Goal: Task Accomplishment & Management: Use online tool/utility

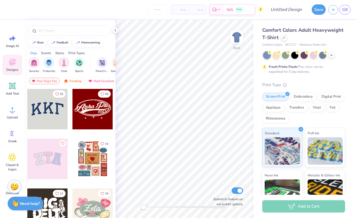
click at [339, 12] on div "GB" at bounding box center [339, 10] width 22 height 10
click at [346, 11] on span "GB" at bounding box center [345, 10] width 6 height 6
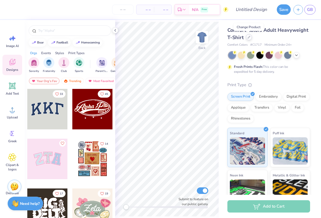
click at [249, 37] on icon at bounding box center [249, 37] width 3 height 3
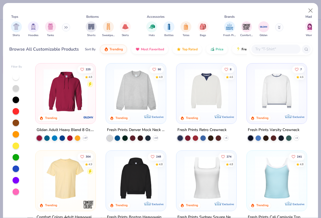
click at [134, 180] on img at bounding box center [135, 178] width 49 height 44
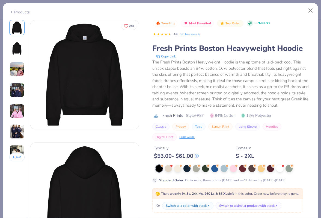
click at [20, 51] on img at bounding box center [16, 48] width 13 height 13
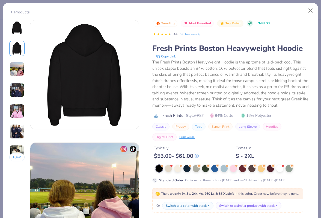
click at [19, 64] on img at bounding box center [17, 69] width 15 height 15
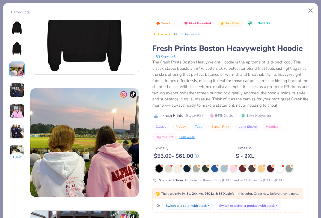
scroll to position [178, 0]
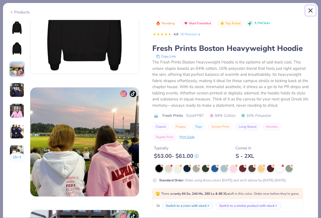
click at [310, 10] on button "Close" at bounding box center [311, 10] width 10 height 10
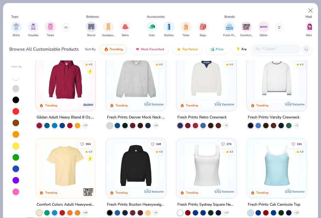
scroll to position [13, 0]
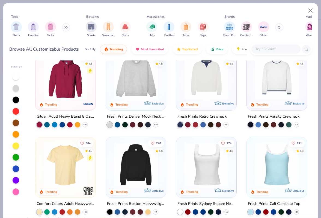
click at [145, 90] on img at bounding box center [135, 77] width 49 height 44
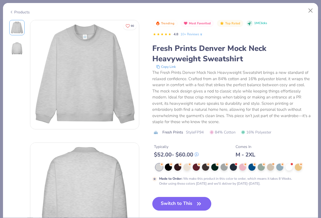
click at [200, 34] on icon at bounding box center [201, 35] width 4 height 4
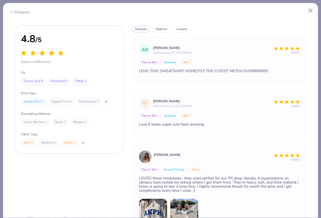
scroll to position [60, 0]
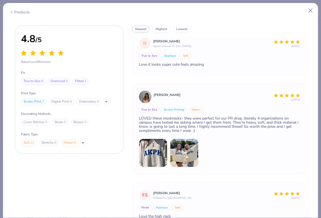
click at [183, 153] on img at bounding box center [184, 153] width 28 height 28
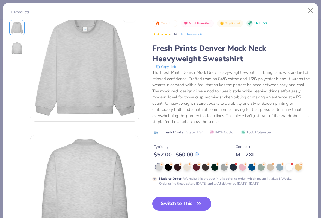
scroll to position [0, 0]
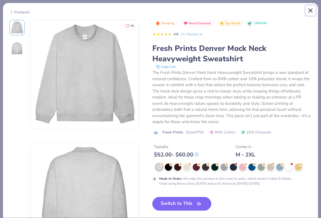
click at [311, 10] on button "Close" at bounding box center [311, 10] width 10 height 10
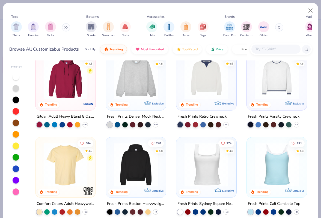
click at [214, 82] on img at bounding box center [206, 77] width 49 height 44
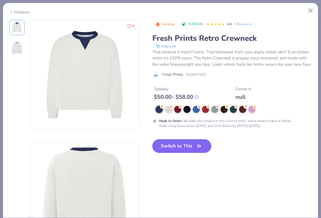
click at [242, 25] on link "5 Reviews" at bounding box center [243, 24] width 19 height 5
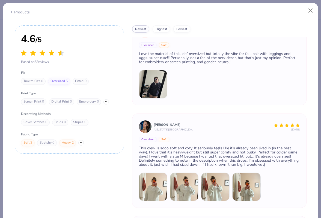
scroll to position [43, 0]
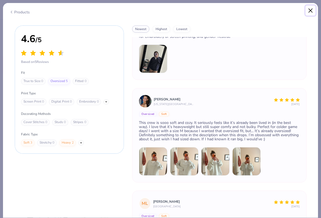
click at [313, 12] on button "Close" at bounding box center [311, 10] width 10 height 10
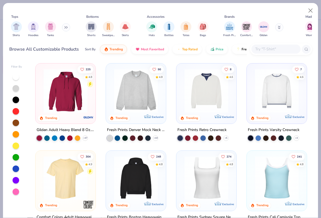
click at [269, 99] on img at bounding box center [276, 91] width 49 height 44
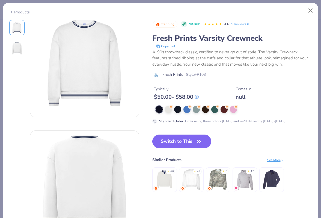
click at [239, 23] on link "5 Reviews" at bounding box center [240, 24] width 19 height 5
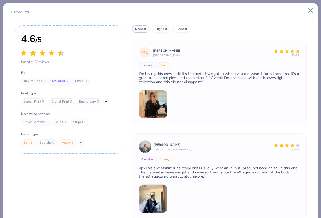
scroll to position [198, 0]
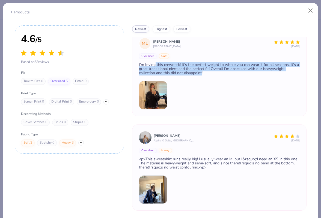
drag, startPoint x: 201, startPoint y: 72, endPoint x: 155, endPoint y: 65, distance: 47.2
click at [155, 65] on div "I’m loving this crewneck! It’s the perfect weight to where you can wear it for …" at bounding box center [219, 69] width 161 height 12
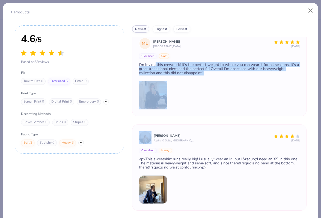
drag, startPoint x: 155, startPoint y: 65, endPoint x: 210, endPoint y: 81, distance: 57.9
click at [210, 81] on div "ML [PERSON_NAME] Appalachian State University [DATE] Oversized Soft I’m loving …" at bounding box center [219, 74] width 175 height 86
click at [209, 81] on div at bounding box center [219, 95] width 161 height 28
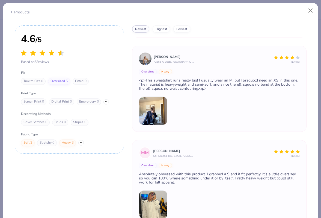
scroll to position [647, 0]
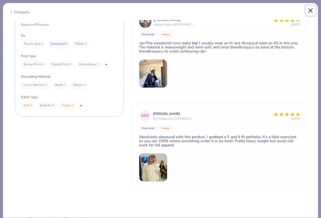
click at [312, 11] on button "Close" at bounding box center [311, 10] width 10 height 10
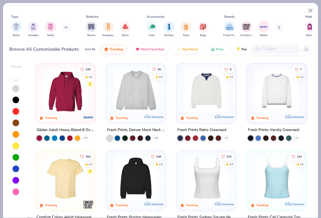
click at [278, 27] on icon at bounding box center [279, 27] width 3 height 3
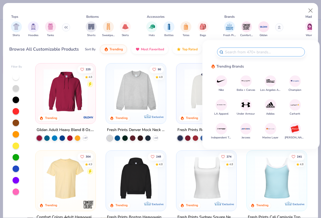
click at [278, 27] on icon at bounding box center [279, 27] width 3 height 3
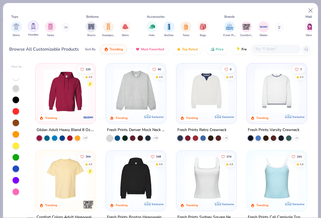
click at [31, 22] on div "filter for Hoodies" at bounding box center [33, 26] width 11 height 11
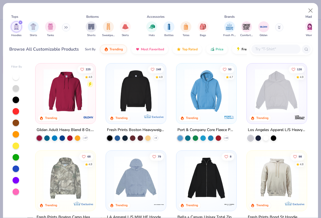
click at [261, 92] on img at bounding box center [276, 91] width 49 height 44
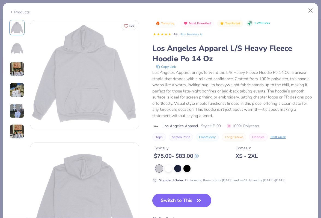
click at [17, 52] on img at bounding box center [16, 48] width 13 height 13
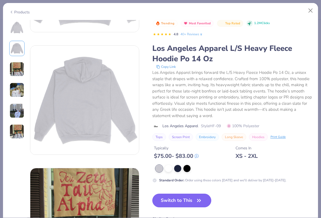
click at [17, 68] on img at bounding box center [17, 69] width 15 height 15
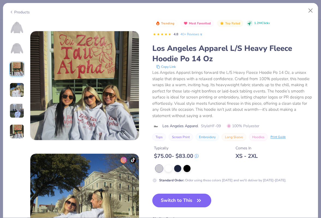
scroll to position [245, 0]
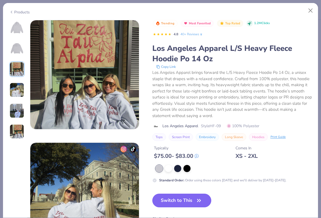
click at [14, 84] on img at bounding box center [17, 90] width 15 height 15
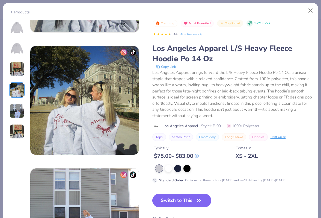
scroll to position [367, 0]
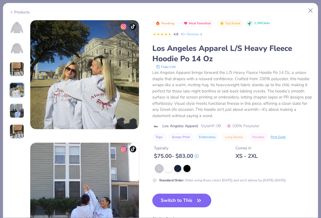
click at [17, 109] on img at bounding box center [17, 110] width 15 height 15
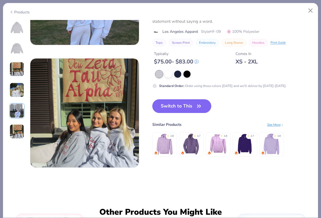
scroll to position [578, 0]
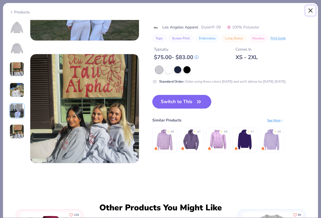
click at [311, 10] on button "Close" at bounding box center [311, 10] width 10 height 10
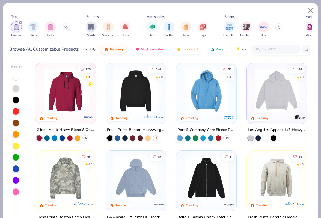
click at [22, 22] on div "filter for Hoodies" at bounding box center [20, 22] width 5 height 5
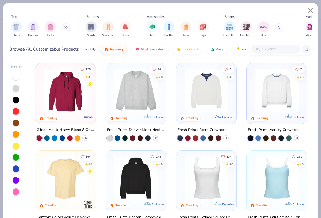
click at [63, 30] on div "Shirts Hoodies Tanks" at bounding box center [40, 29] width 63 height 20
click at [123, 85] on img at bounding box center [135, 91] width 49 height 44
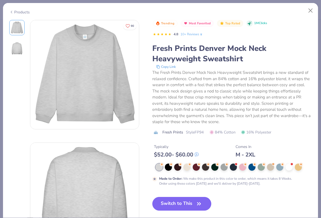
click at [198, 34] on link "10+ Reviews" at bounding box center [192, 34] width 23 height 5
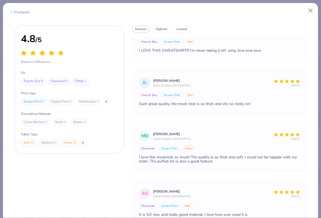
scroll to position [614, 0]
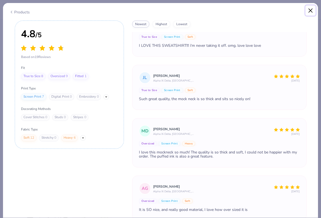
click at [311, 11] on button "Close" at bounding box center [311, 10] width 10 height 10
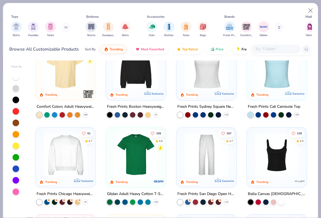
scroll to position [111, 0]
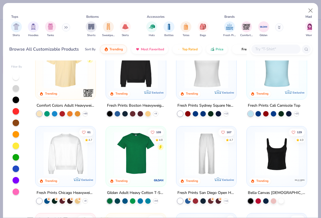
click at [73, 159] on img at bounding box center [65, 153] width 49 height 44
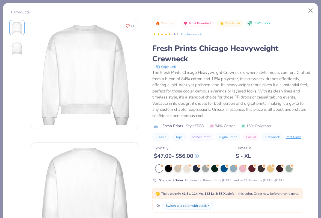
click at [198, 34] on link "10+ Reviews" at bounding box center [192, 34] width 23 height 5
click at [310, 11] on button "Close" at bounding box center [311, 10] width 10 height 10
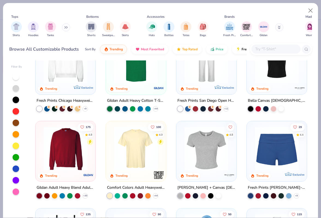
scroll to position [204, 0]
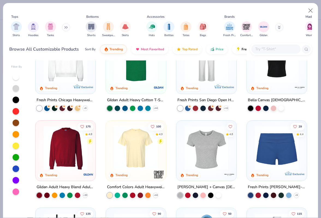
click at [63, 145] on img at bounding box center [65, 148] width 49 height 44
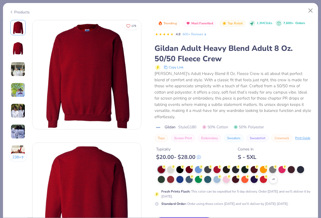
scroll to position [0, 0]
click at [204, 32] on link "600+ Reviews" at bounding box center [195, 34] width 25 height 5
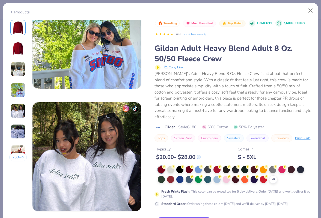
scroll to position [406, 0]
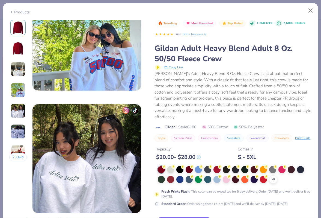
click at [21, 58] on div "238 +" at bounding box center [18, 92] width 18 height 145
click at [19, 52] on img at bounding box center [17, 48] width 13 height 13
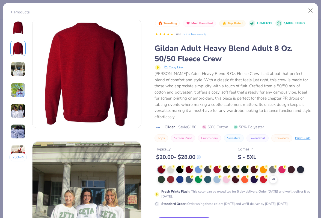
scroll to position [122, 0]
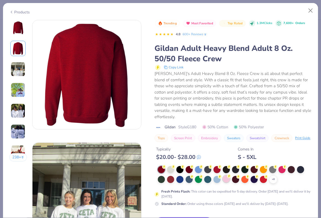
click at [226, 175] on div at bounding box center [226, 178] width 7 height 7
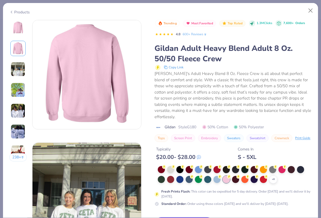
click at [15, 71] on img at bounding box center [18, 69] width 15 height 15
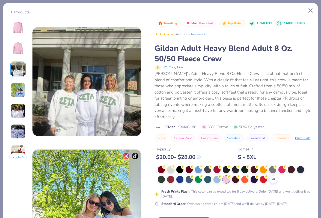
scroll to position [245, 0]
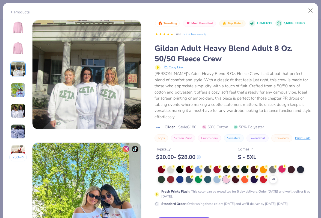
click at [284, 165] on div at bounding box center [282, 168] width 7 height 7
click at [283, 166] on div at bounding box center [282, 169] width 7 height 7
click at [19, 51] on img at bounding box center [17, 48] width 13 height 13
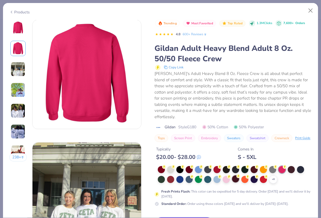
scroll to position [122, 0]
click at [225, 175] on div at bounding box center [226, 178] width 7 height 7
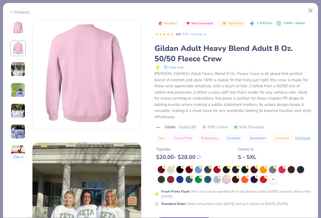
click at [274, 176] on div "+ 8" at bounding box center [273, 179] width 8 height 8
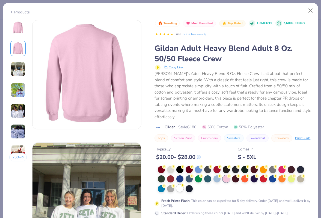
click at [178, 184] on div at bounding box center [180, 187] width 7 height 7
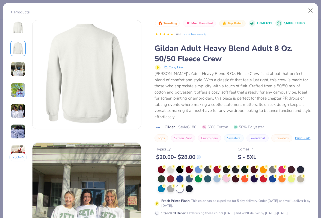
click at [227, 175] on div at bounding box center [226, 178] width 7 height 7
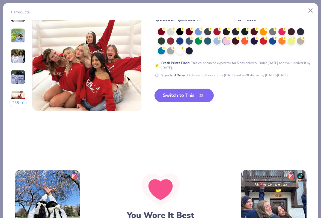
scroll to position [757, 0]
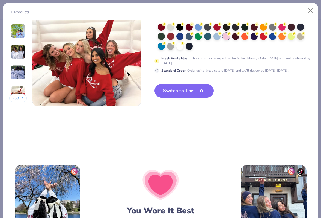
click at [16, 98] on button "238 +" at bounding box center [18, 98] width 18 height 8
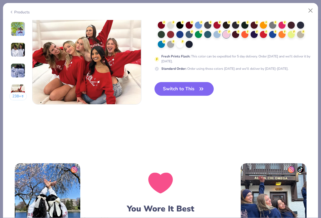
scroll to position [732, 0]
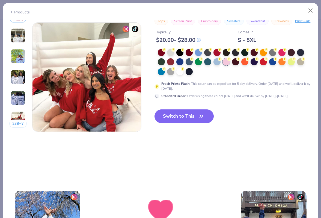
click at [196, 105] on div "Trending Most Favorited Top Rated 1.3M Clicks 7,600+ Orders 4.8 600+ Reviews Gi…" at bounding box center [233, 17] width 157 height 229
click at [196, 113] on button "Switch to This" at bounding box center [184, 116] width 59 height 14
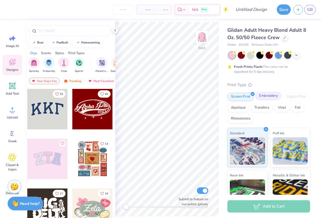
click at [267, 98] on div "Embroidery" at bounding box center [269, 96] width 26 height 8
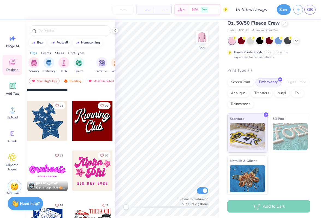
scroll to position [340, 0]
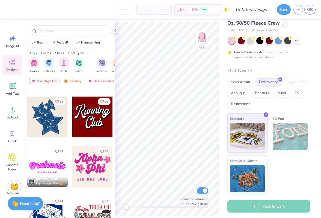
click at [90, 169] on div at bounding box center [92, 166] width 40 height 40
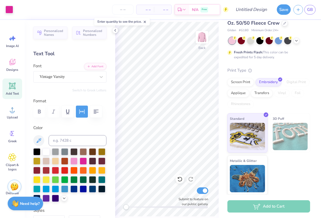
click at [14, 83] on icon at bounding box center [12, 85] width 5 height 5
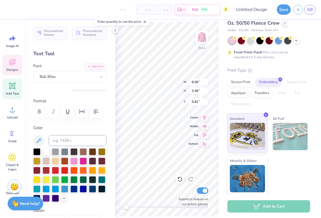
click at [11, 86] on icon at bounding box center [12, 85] width 5 height 5
type input "5.89"
type input "1.71"
type input "11.02"
click at [11, 66] on div "Designs" at bounding box center [12, 65] width 20 height 20
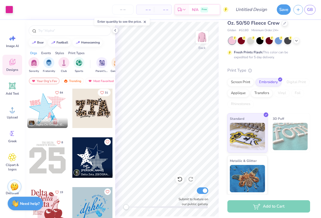
scroll to position [649, 0]
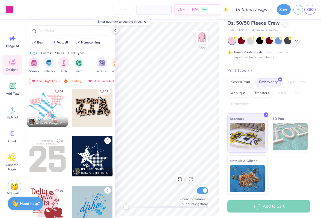
click at [88, 146] on div at bounding box center [92, 156] width 40 height 40
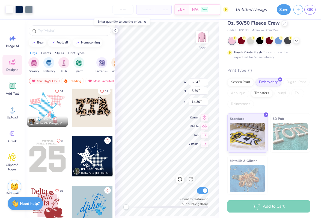
type input "4.31"
type input "4.12"
type input "15.77"
type input "4.03"
type input "4.06"
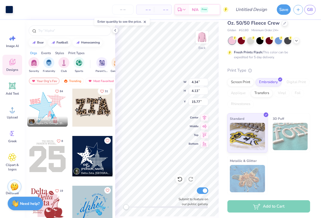
type input "15.84"
type input "3.12"
type input "3.22"
type input "14.40"
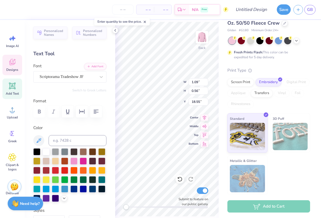
scroll to position [0, 0]
type textarea "[GEOGRAPHIC_DATA]"
type input "0.83"
type input "0.52"
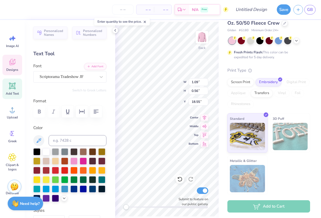
type input "18.91"
type textarea "University"
type input "1.80"
type input "0.79"
type input "18.46"
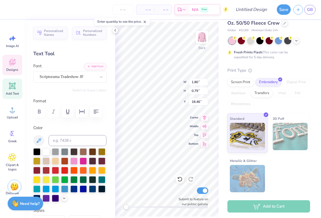
type input "2.24"
type input "1.09"
type input "2.12"
type input "1.32"
type input "18.28"
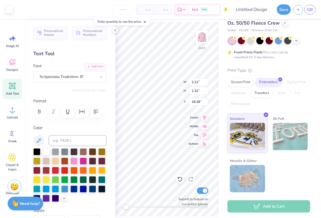
type input "2.26"
type input "0.83"
type input "18.58"
type input "4.08"
type input "3.90"
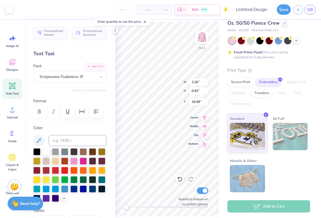
type input "14.94"
type input "2.25"
type input "0.94"
type input "18.36"
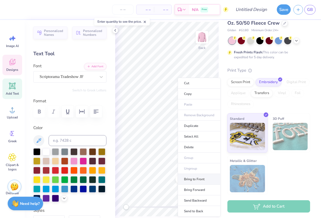
click at [193, 178] on li "Bring to Front" at bounding box center [199, 179] width 43 height 11
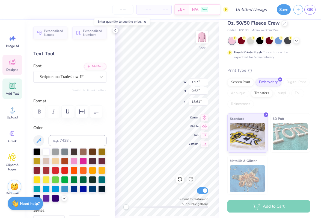
type input "18.61"
type input "4.34"
type input "4.13"
type input "15.66"
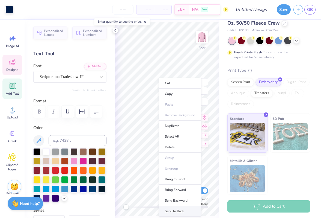
click at [173, 209] on li "Send to Back" at bounding box center [180, 211] width 43 height 11
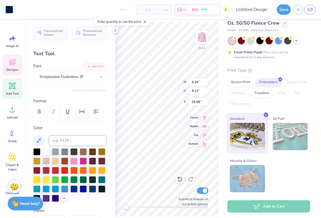
type input "4.08"
type input "3.90"
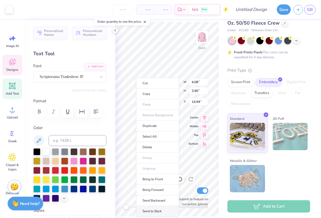
click at [154, 209] on li "Send to Back" at bounding box center [157, 211] width 43 height 11
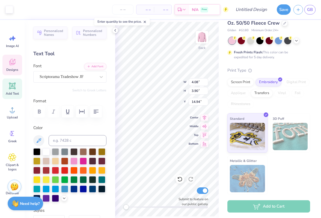
type input "15.03"
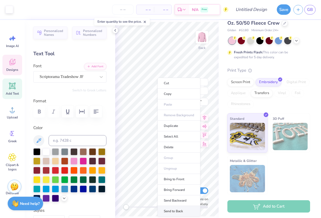
click at [177, 214] on li "Send to Back" at bounding box center [179, 211] width 43 height 11
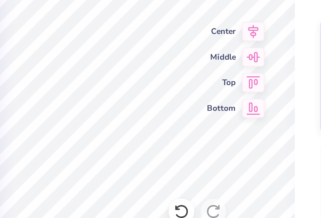
type input "17.21"
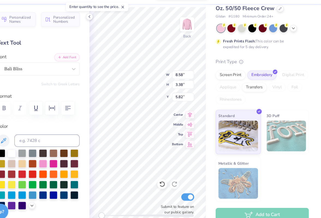
scroll to position [0, 0]
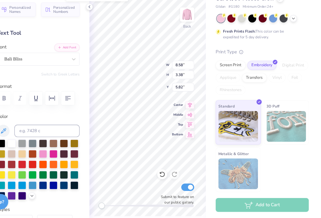
type textarea "G"
type textarea "Girls Who"
type input "6.08"
type input "3.52"
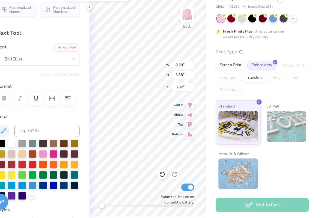
type input "8.62"
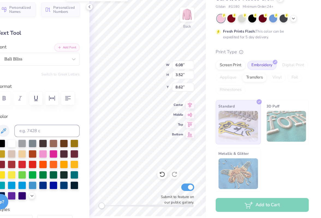
type textarea "Code"
type input "12.70"
type input "6.25"
type input "5.62"
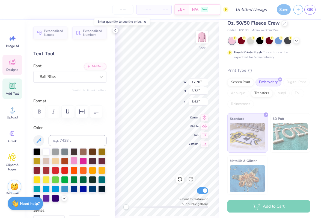
click at [74, 163] on div at bounding box center [73, 160] width 7 height 7
click at [63, 199] on icon at bounding box center [64, 197] width 4 height 4
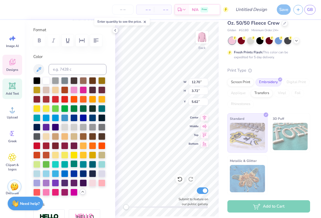
scroll to position [80, 0]
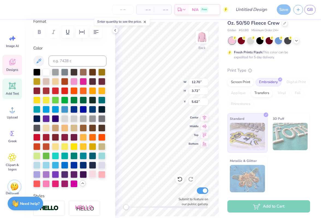
click at [90, 175] on div at bounding box center [92, 173] width 7 height 7
click at [101, 172] on div at bounding box center [101, 173] width 7 height 7
click at [48, 184] on div at bounding box center [46, 183] width 7 height 7
click at [56, 184] on div at bounding box center [55, 183] width 7 height 7
click at [45, 67] on div "Color" at bounding box center [69, 116] width 73 height 142
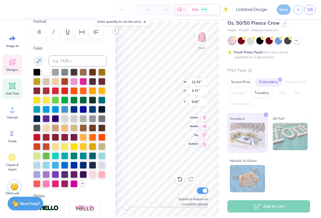
click at [45, 73] on div at bounding box center [46, 71] width 7 height 7
type input "8.15"
type input "3.16"
type input "8.71"
click at [44, 72] on div at bounding box center [46, 71] width 7 height 7
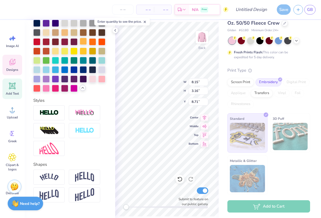
scroll to position [186, 0]
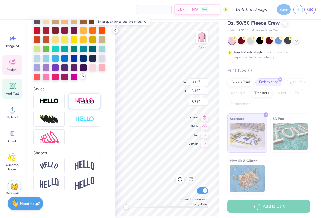
click at [83, 102] on img at bounding box center [84, 101] width 19 height 7
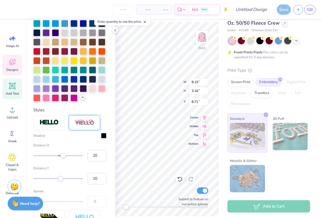
scroll to position [208, 0]
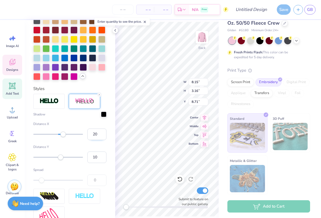
click at [97, 136] on input "20" at bounding box center [96, 133] width 19 height 11
drag, startPoint x: 97, startPoint y: 136, endPoint x: 87, endPoint y: 136, distance: 9.3
click at [87, 136] on input "20" at bounding box center [96, 133] width 19 height 11
type input "2"
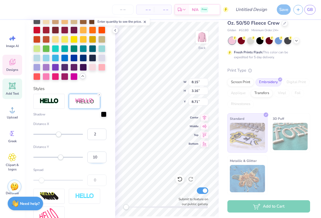
drag, startPoint x: 97, startPoint y: 156, endPoint x: 88, endPoint y: 156, distance: 8.7
click at [88, 156] on input "10" at bounding box center [96, 156] width 19 height 11
type input "8"
click at [86, 148] on label "Distance Y" at bounding box center [69, 146] width 73 height 5
click at [102, 116] on div at bounding box center [103, 113] width 5 height 5
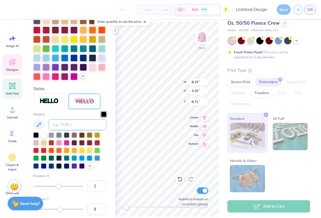
click at [79, 127] on input at bounding box center [78, 124] width 58 height 11
paste input
click at [72, 115] on div "Shadow" at bounding box center [69, 139] width 73 height 57
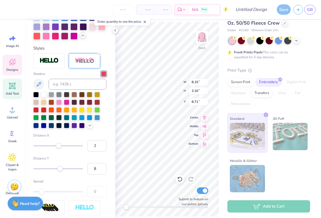
scroll to position [235, 0]
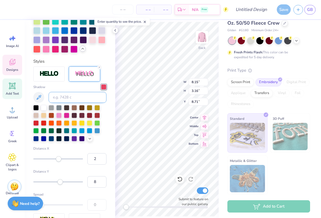
click at [87, 93] on input at bounding box center [78, 97] width 58 height 11
paste input
click at [84, 88] on div "Shadow" at bounding box center [69, 112] width 73 height 57
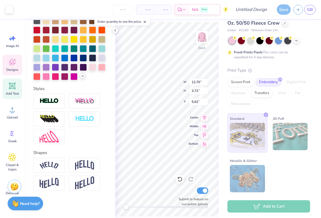
scroll to position [186, 0]
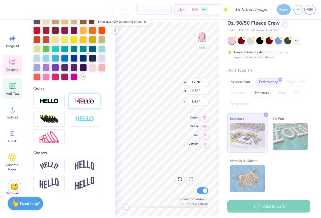
click at [89, 102] on img at bounding box center [84, 101] width 19 height 7
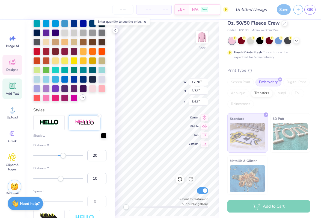
scroll to position [208, 0]
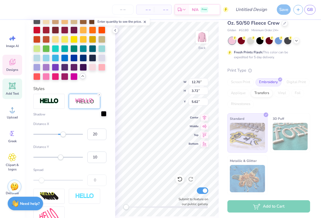
click at [102, 116] on div at bounding box center [103, 113] width 5 height 5
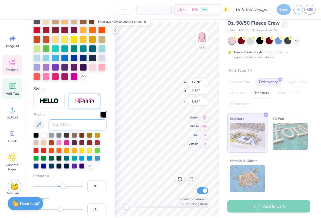
click at [79, 126] on input at bounding box center [78, 124] width 58 height 11
paste input
click at [95, 186] on input "20" at bounding box center [96, 185] width 19 height 11
type input "4"
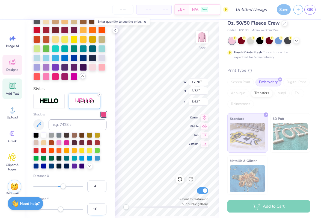
click at [96, 209] on input "10" at bounding box center [96, 208] width 19 height 11
type input "8"
click at [102, 188] on input "3" at bounding box center [96, 185] width 19 height 11
type input "2"
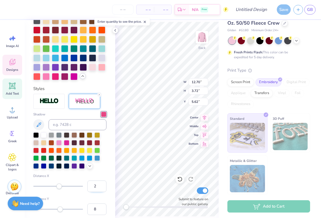
click at [102, 188] on input "2" at bounding box center [96, 185] width 19 height 11
click at [104, 115] on div at bounding box center [103, 113] width 5 height 5
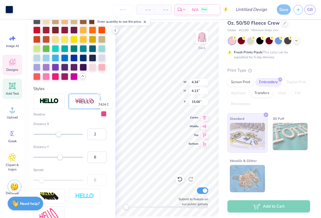
click at [104, 115] on div at bounding box center [103, 113] width 5 height 5
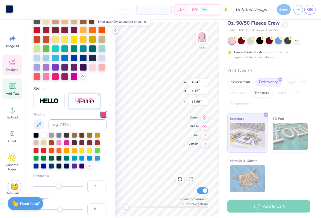
click at [9, 8] on div at bounding box center [9, 9] width 8 height 8
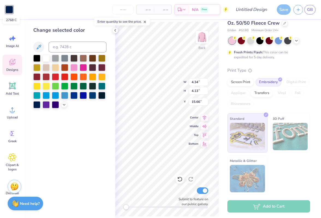
click at [9, 8] on div at bounding box center [9, 10] width 8 height 8
click at [57, 45] on input at bounding box center [78, 47] width 58 height 11
paste input
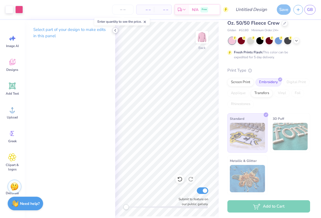
click at [114, 29] on icon at bounding box center [115, 30] width 4 height 4
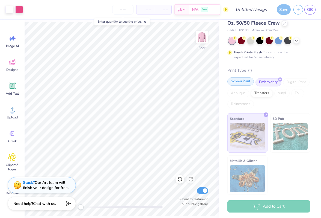
click at [245, 81] on div "Screen Print" at bounding box center [241, 81] width 27 height 8
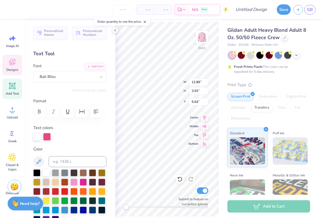
scroll to position [143, 0]
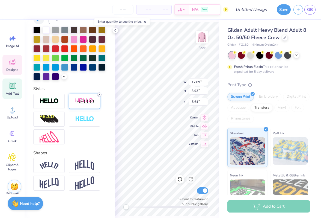
click at [99, 94] on icon at bounding box center [99, 94] width 3 height 3
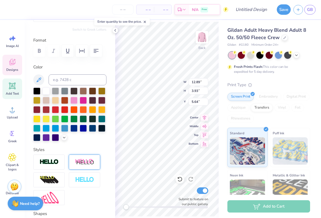
scroll to position [58, 0]
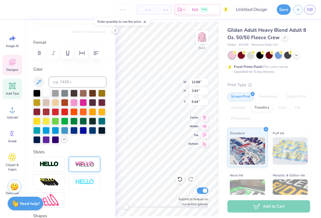
click at [64, 139] on polyline at bounding box center [64, 139] width 2 height 1
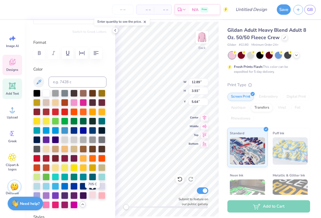
click at [92, 196] on div at bounding box center [92, 194] width 7 height 7
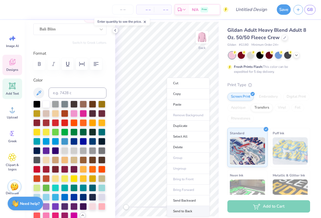
click at [186, 210] on li "Send to Back" at bounding box center [188, 211] width 43 height 11
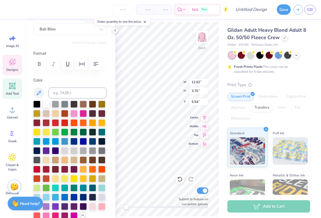
type input "12.62"
type input "3.70"
type input "5.54"
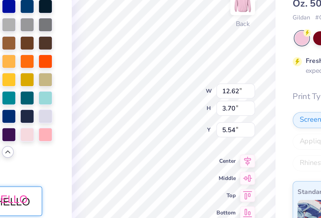
scroll to position [154, 0]
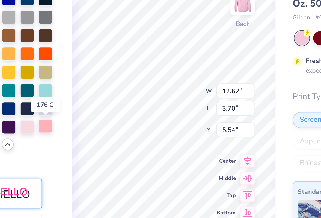
click at [103, 99] on div at bounding box center [101, 99] width 7 height 7
click at [93, 101] on div at bounding box center [92, 99] width 7 height 7
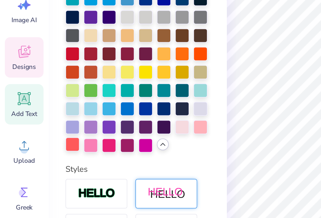
click at [35, 109] on div at bounding box center [36, 108] width 7 height 7
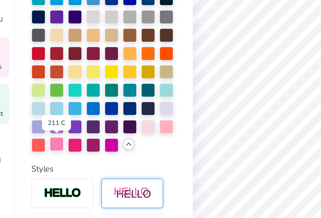
click at [46, 109] on div at bounding box center [46, 108] width 7 height 7
click at [56, 108] on div at bounding box center [55, 108] width 7 height 7
click at [66, 109] on div at bounding box center [64, 108] width 7 height 7
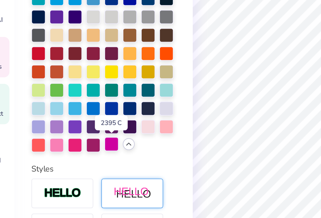
click at [75, 111] on div at bounding box center [73, 108] width 7 height 7
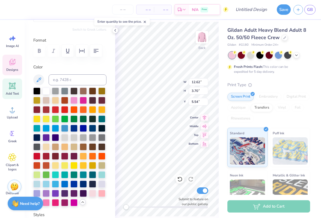
scroll to position [57, 0]
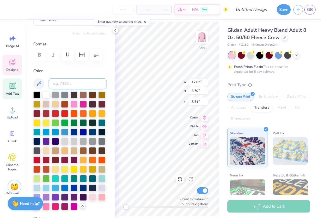
click at [75, 85] on input at bounding box center [78, 83] width 58 height 11
paste input
click at [87, 72] on label "Color" at bounding box center [69, 71] width 73 height 6
click at [66, 81] on input at bounding box center [78, 83] width 58 height 11
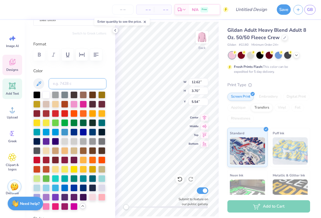
click at [66, 81] on input at bounding box center [78, 83] width 58 height 11
type input "198"
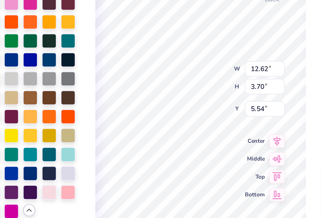
scroll to position [111, 0]
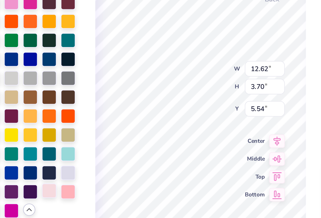
click at [93, 142] on div at bounding box center [92, 141] width 7 height 7
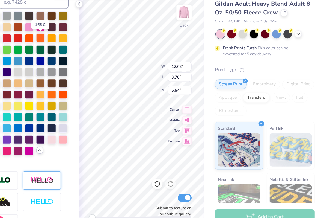
scroll to position [0, 0]
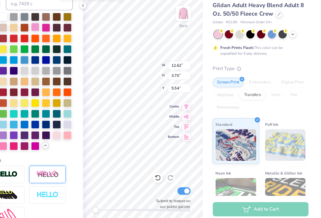
click at [75, 48] on div at bounding box center [73, 48] width 7 height 7
click at [48, 40] on div at bounding box center [46, 39] width 7 height 7
click at [73, 50] on div at bounding box center [73, 48] width 7 height 7
click at [87, 51] on div at bounding box center [83, 48] width 7 height 7
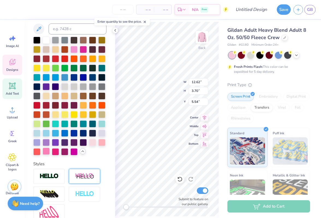
click at [47, 152] on div at bounding box center [46, 151] width 7 height 7
click at [54, 152] on div at bounding box center [55, 151] width 7 height 7
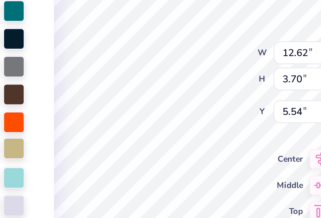
type input "8.33"
type input "3.39"
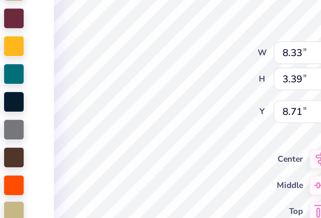
scroll to position [133, 0]
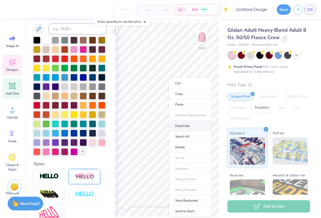
click at [175, 129] on li "Duplicate" at bounding box center [190, 125] width 43 height 11
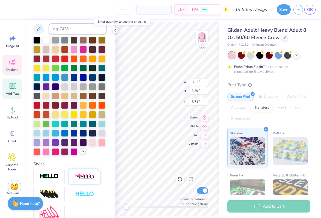
type input "9.71"
click at [99, 169] on line at bounding box center [100, 170] width 2 height 2
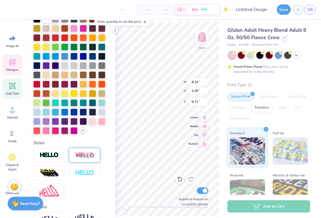
scroll to position [111, 0]
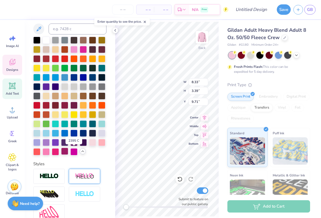
click at [64, 152] on div at bounding box center [64, 151] width 7 height 7
click at [52, 152] on div at bounding box center [55, 151] width 7 height 7
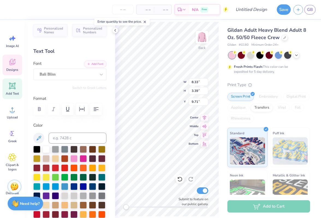
scroll to position [2, 0]
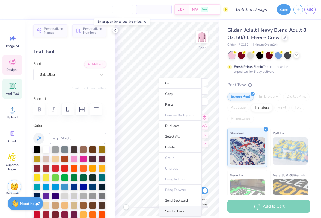
click at [177, 207] on li "Send to Back" at bounding box center [180, 211] width 43 height 11
type input "8.15"
type input "3.16"
type input "8.61"
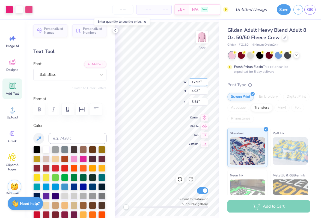
type input "5.52"
type input "13.10"
type input "4.09"
type input "5.06"
type input "13.29"
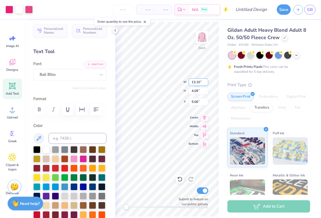
type input "4.15"
type input "5.01"
type input "8.38"
type input "7.73"
click at [115, 31] on icon at bounding box center [115, 30] width 4 height 4
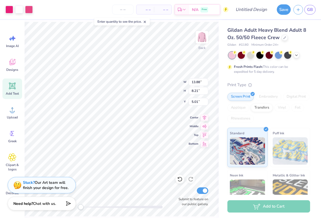
type input "3.00"
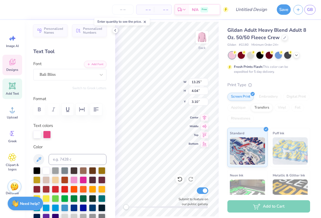
type input "12.98"
type input "3.80"
type input "3.00"
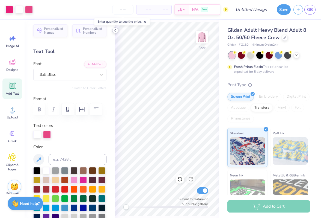
click at [116, 30] on icon at bounding box center [115, 30] width 4 height 4
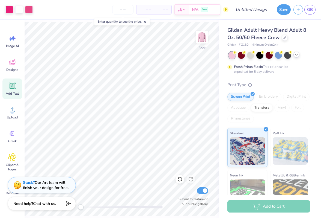
click at [297, 57] on div at bounding box center [297, 55] width 6 height 6
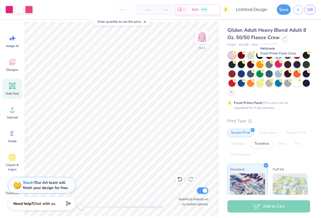
click at [277, 65] on div at bounding box center [278, 63] width 7 height 7
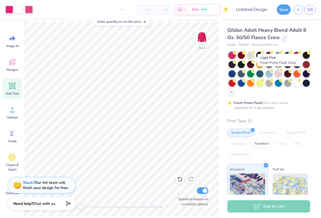
click at [279, 76] on div at bounding box center [278, 73] width 7 height 7
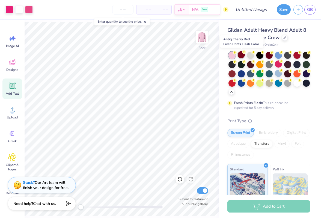
click at [242, 54] on div at bounding box center [241, 54] width 7 height 7
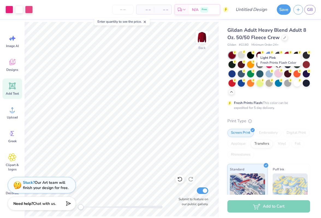
click at [277, 75] on div at bounding box center [278, 73] width 7 height 7
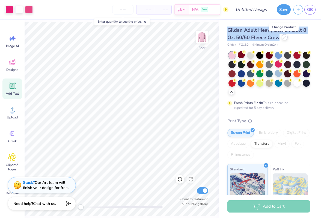
drag, startPoint x: 227, startPoint y: 31, endPoint x: 281, endPoint y: 36, distance: 54.3
click at [281, 36] on div "Gildan Adult Heavy Blend Adult 8 Oz. 50/50 Fleece Crew Gildan # G180 Minimum Or…" at bounding box center [270, 153] width 102 height 267
copy span "Gildan Adult Heavy Blend Adult 8 Oz. 50/50 Fleece Crew"
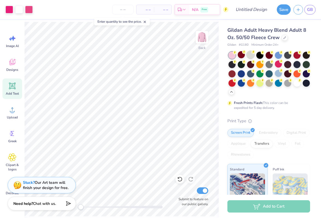
click at [248, 57] on div at bounding box center [250, 54] width 7 height 7
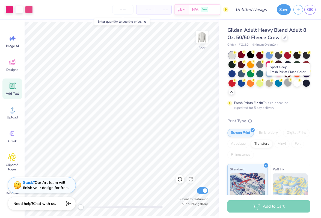
click at [287, 85] on div at bounding box center [287, 82] width 7 height 7
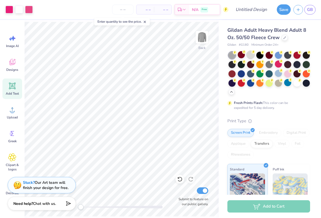
click at [250, 54] on div at bounding box center [250, 54] width 7 height 7
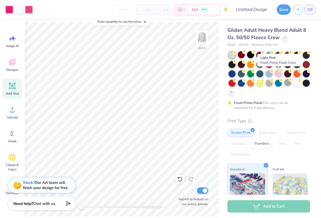
click at [281, 74] on div at bounding box center [278, 73] width 7 height 7
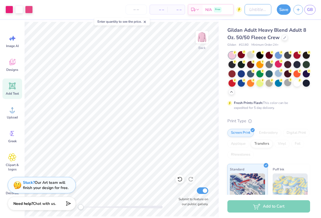
click at [250, 10] on input "Design Title" at bounding box center [258, 9] width 27 height 11
type input "GWC Crew"
click at [277, 56] on div at bounding box center [278, 54] width 7 height 7
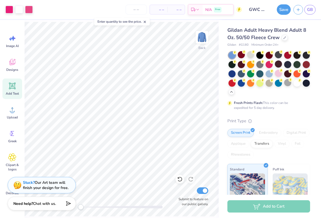
click at [278, 76] on div at bounding box center [278, 73] width 7 height 7
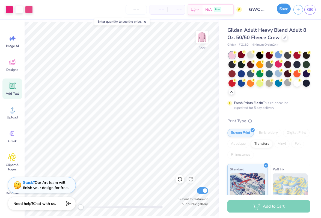
click at [286, 10] on button "Save" at bounding box center [284, 9] width 14 height 10
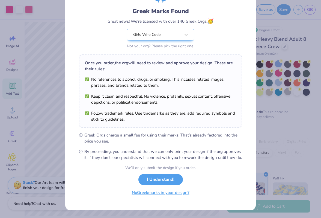
click at [163, 193] on button "No Greek marks in your design?" at bounding box center [160, 192] width 67 height 11
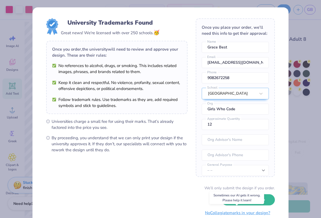
click at [229, 211] on button "No Collegiate marks in your design?" at bounding box center [238, 212] width 75 height 11
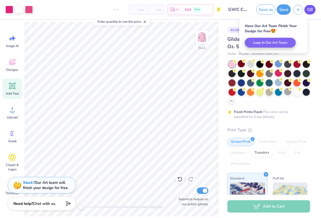
click at [308, 14] on link "GB" at bounding box center [310, 10] width 11 height 10
